Goal: Transaction & Acquisition: Purchase product/service

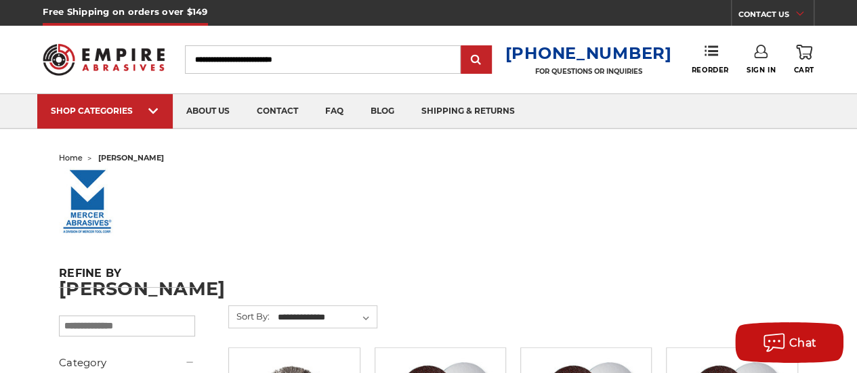
click at [302, 60] on input "Search" at bounding box center [323, 59] width 276 height 28
type input "**********"
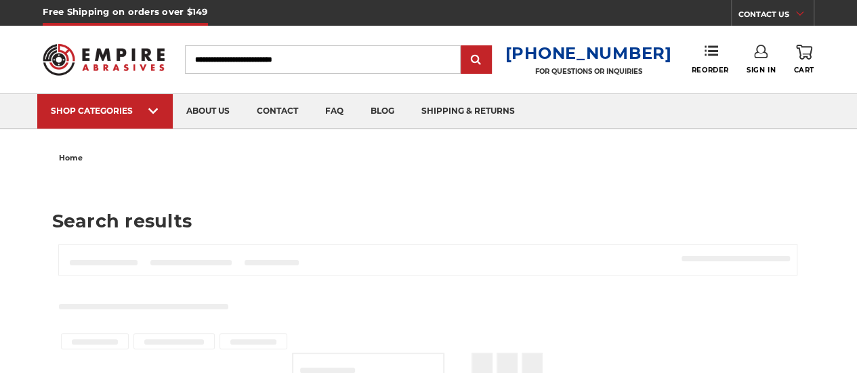
type input "**********"
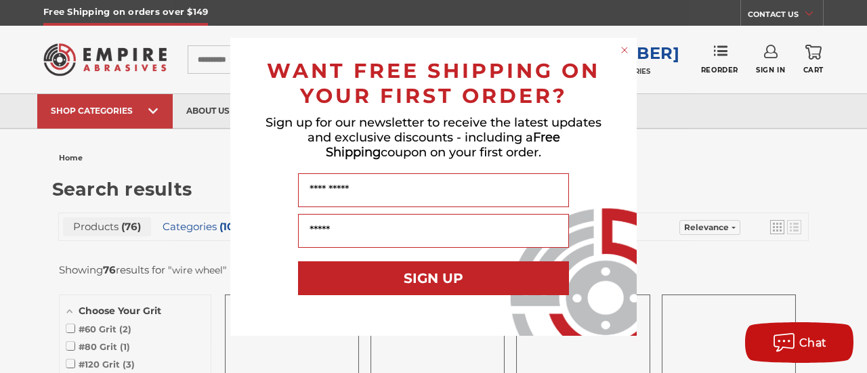
click at [627, 52] on icon "Close dialog" at bounding box center [624, 49] width 5 height 5
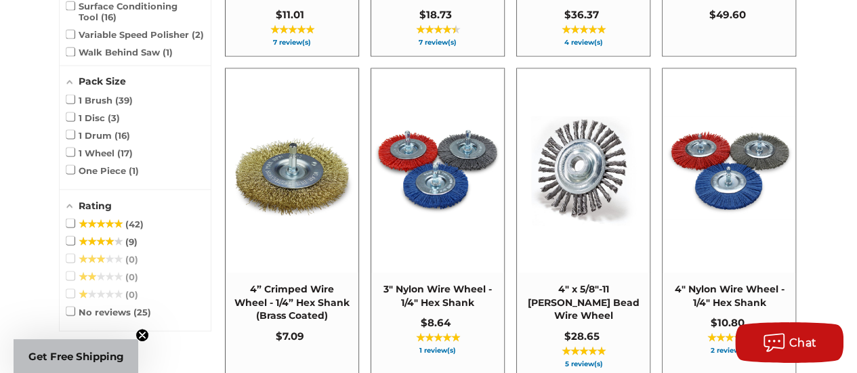
scroll to position [1220, 0]
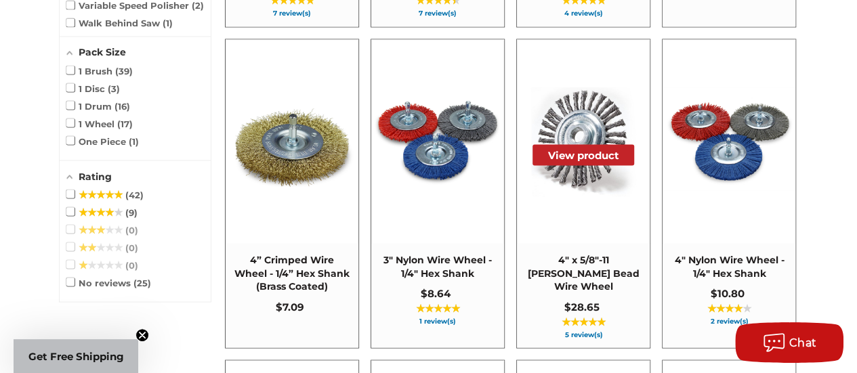
click at [580, 167] on img at bounding box center [583, 141] width 131 height 131
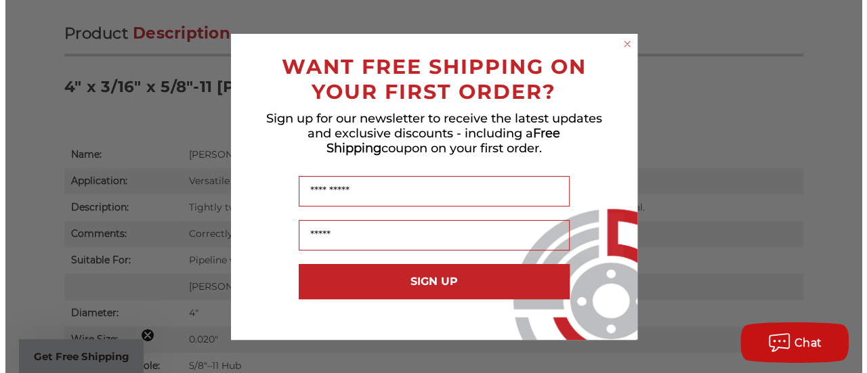
scroll to position [854, 0]
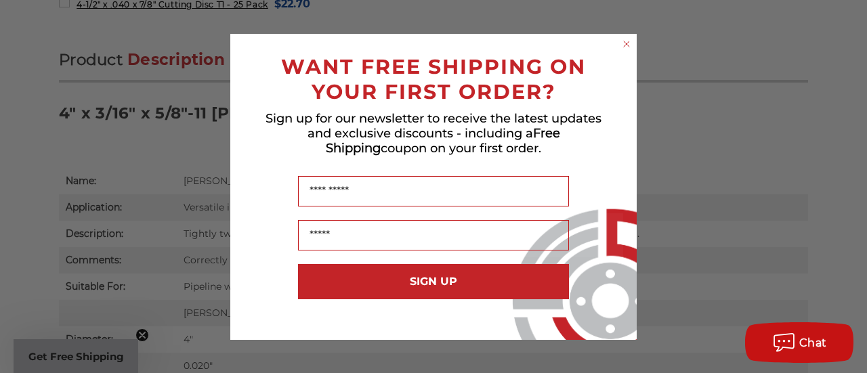
click at [625, 43] on icon "Close dialog" at bounding box center [626, 43] width 5 height 5
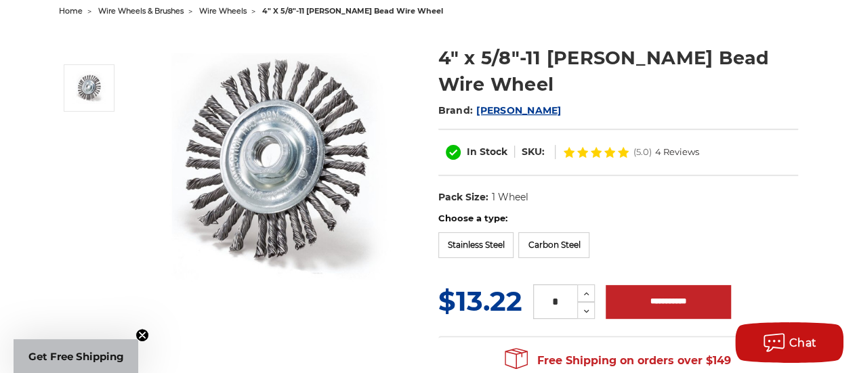
scroll to position [0, 0]
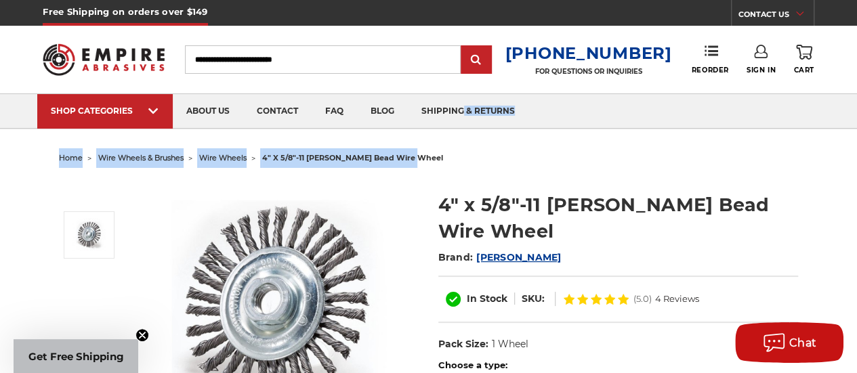
drag, startPoint x: 824, startPoint y: 129, endPoint x: 650, endPoint y: 108, distance: 174.7
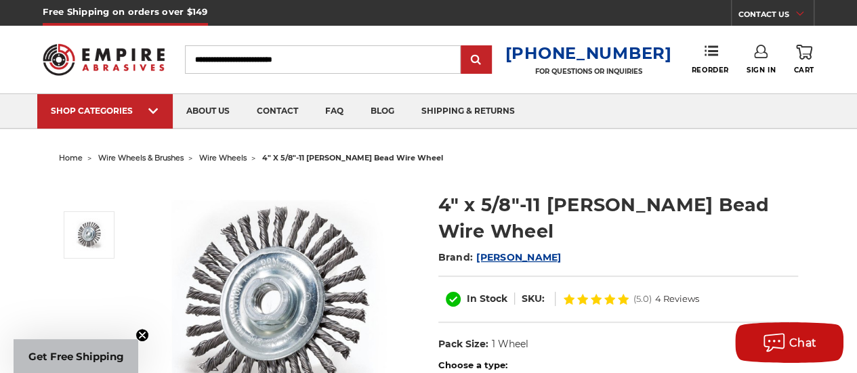
drag, startPoint x: 786, startPoint y: 109, endPoint x: 772, endPoint y: 115, distance: 14.6
click at [785, 110] on ul "SHOP CATEGORIES sanding belts 3/8" x 13" 1/2" x 18" 1/2" x 24" faq" at bounding box center [428, 111] width 783 height 34
drag, startPoint x: 511, startPoint y: 110, endPoint x: 573, endPoint y: 110, distance: 61.7
click at [573, 110] on ul "SHOP CATEGORIES sanding belts 3/8" x 13" 1/2" x 18" 1/2" x 24" faq" at bounding box center [428, 111] width 783 height 34
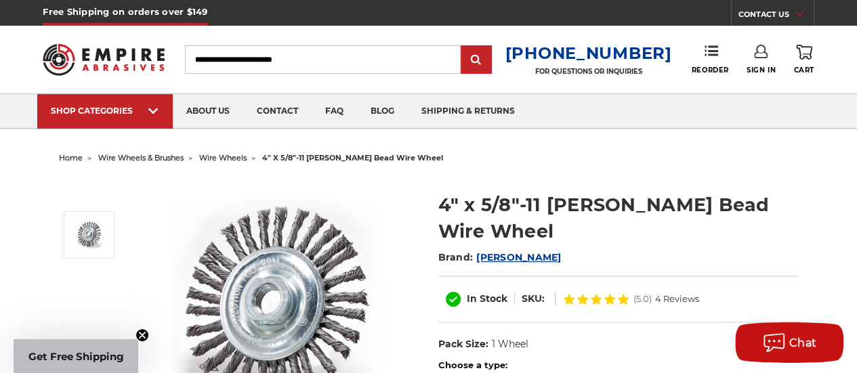
click at [659, 150] on ul "home wire wheels & brushes wire wheels 4" x 5/8"-11 stringer bead wire wheel" at bounding box center [428, 158] width 739 height 20
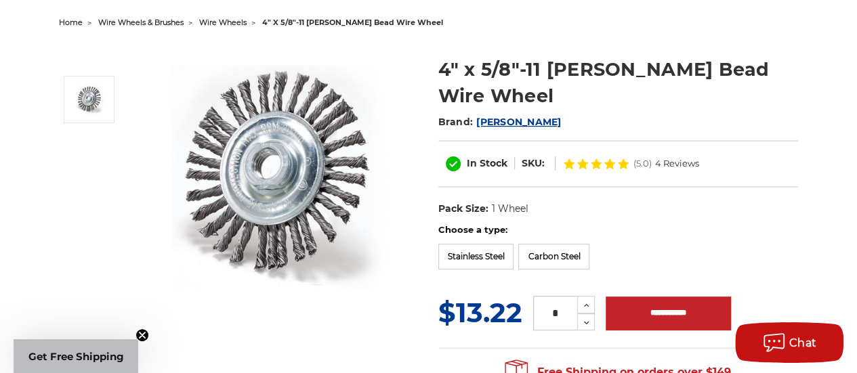
scroll to position [203, 0]
